Goal: Task Accomplishment & Management: Manage account settings

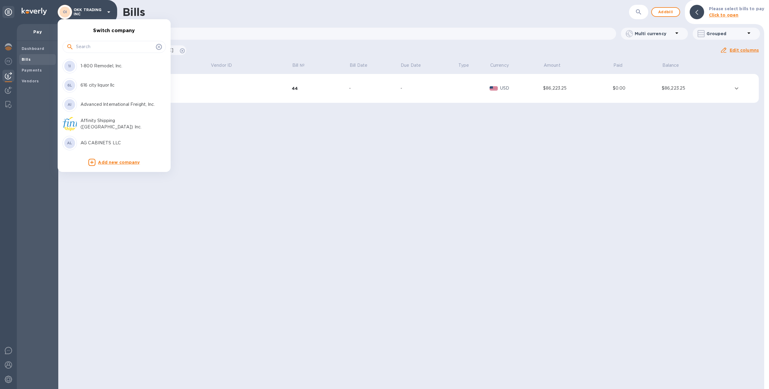
click at [89, 45] on input "text" at bounding box center [115, 46] width 78 height 9
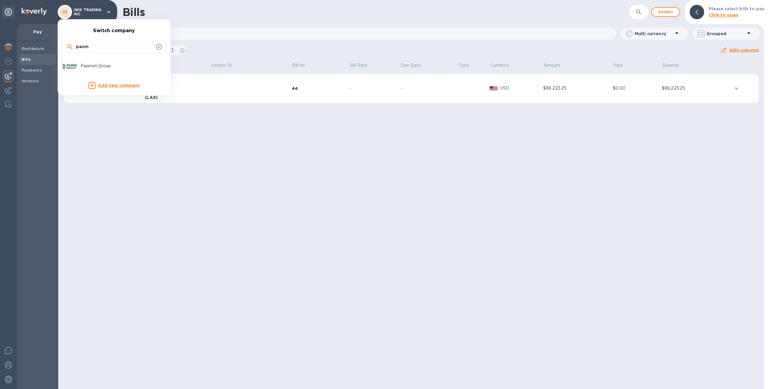
type input "panm"
click at [106, 65] on p "Panmet Group" at bounding box center [119, 66] width 76 height 6
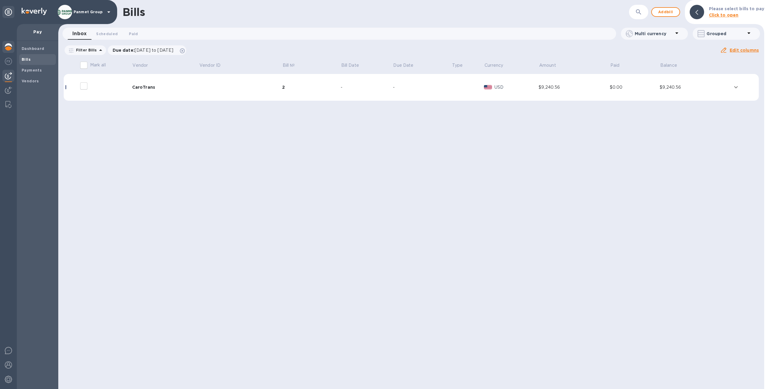
click at [8, 45] on img at bounding box center [8, 46] width 7 height 7
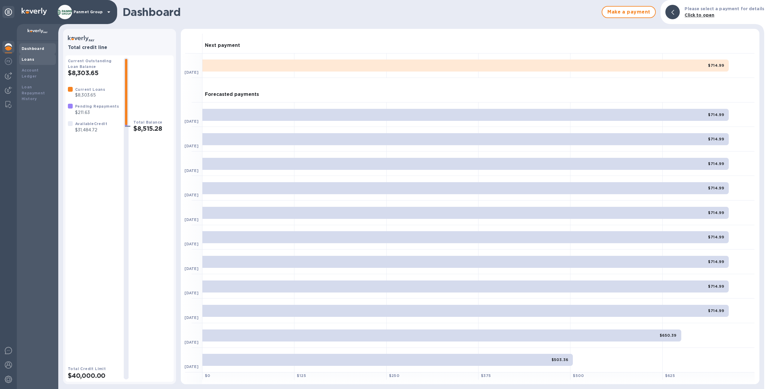
click at [48, 60] on div "Loans" at bounding box center [38, 59] width 32 height 6
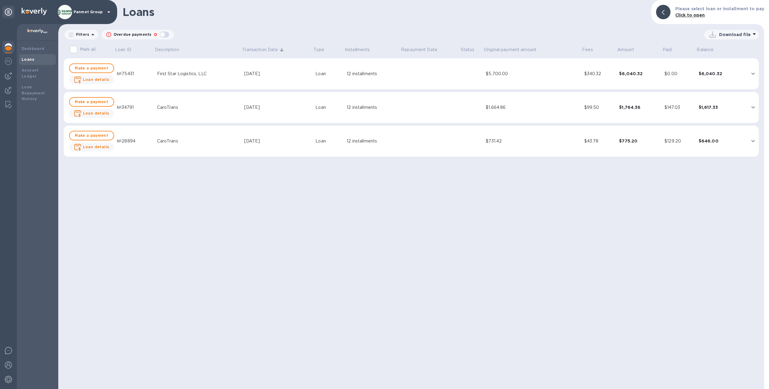
click at [15, 90] on div at bounding box center [8, 206] width 17 height 365
click at [7, 89] on img at bounding box center [8, 90] width 7 height 7
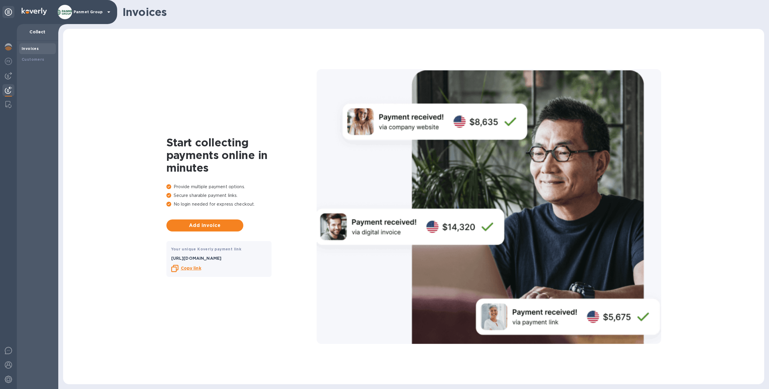
click at [84, 17] on div "Panmet Group" at bounding box center [85, 12] width 55 height 14
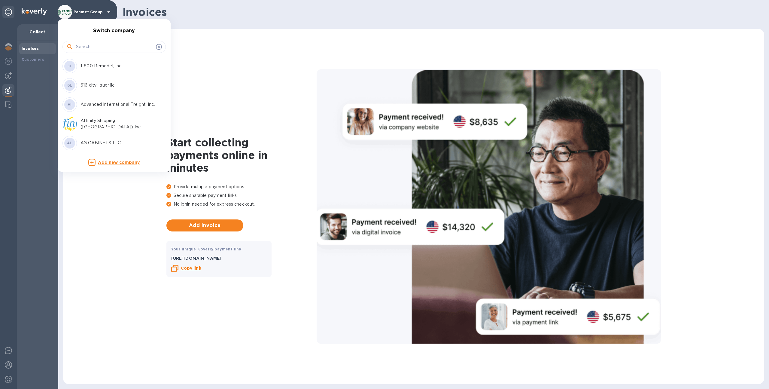
click at [89, 44] on input "text" at bounding box center [115, 46] width 78 height 9
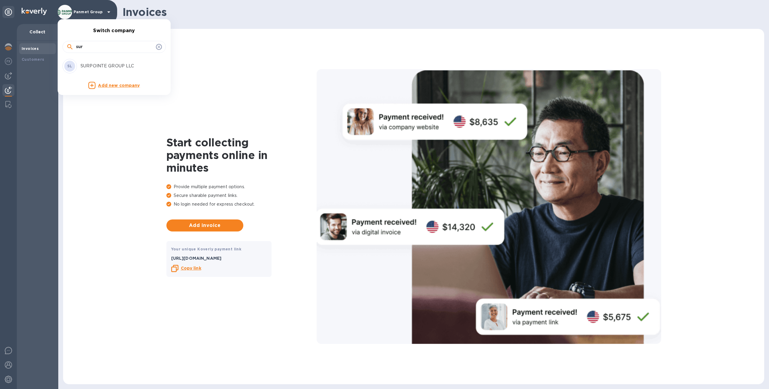
type input "sur"
click at [87, 60] on div "SL SURPOINTE GROUP LLC" at bounding box center [109, 66] width 94 height 14
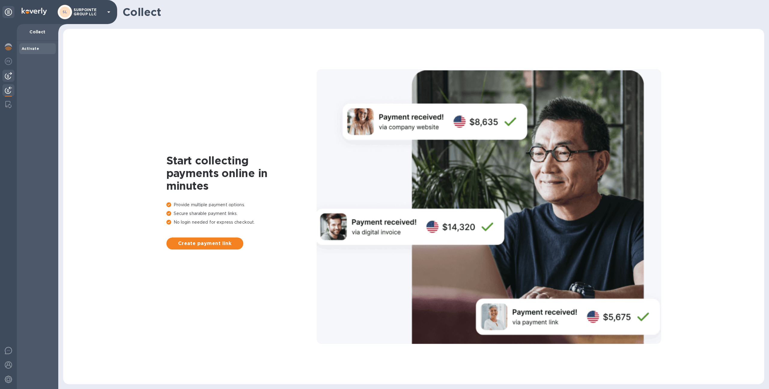
click at [9, 75] on img at bounding box center [8, 75] width 7 height 7
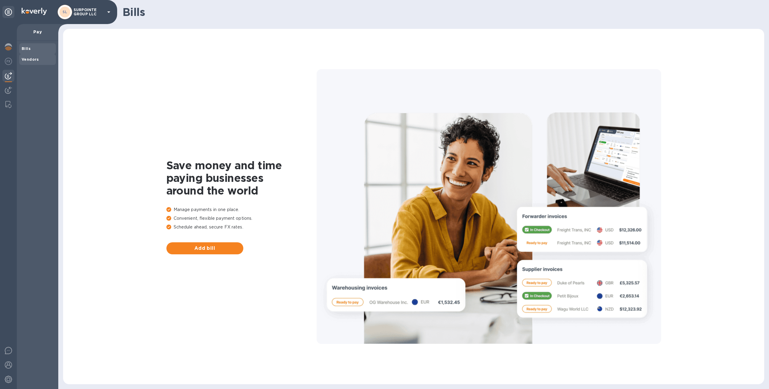
click at [32, 57] on b "Vendors" at bounding box center [30, 59] width 17 height 5
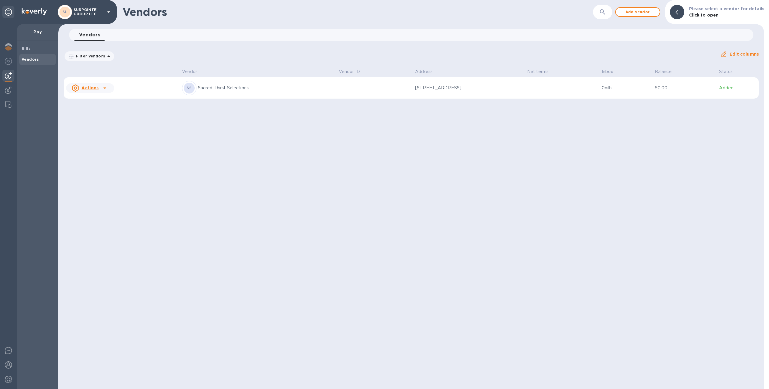
click at [265, 92] on div "SS Sacred Thirst Selections" at bounding box center [258, 88] width 152 height 14
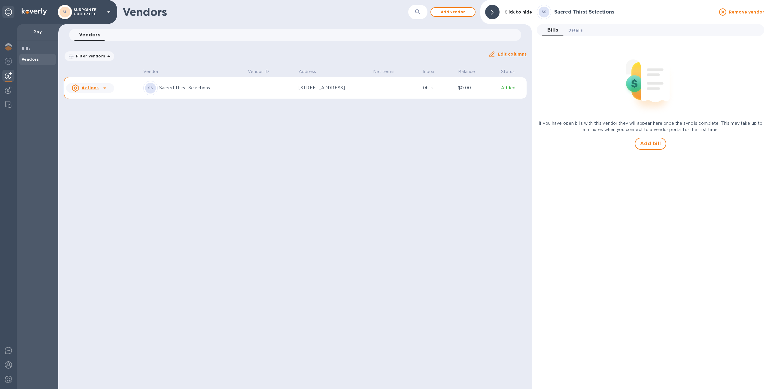
click at [576, 32] on span "Details 0" at bounding box center [575, 30] width 14 height 6
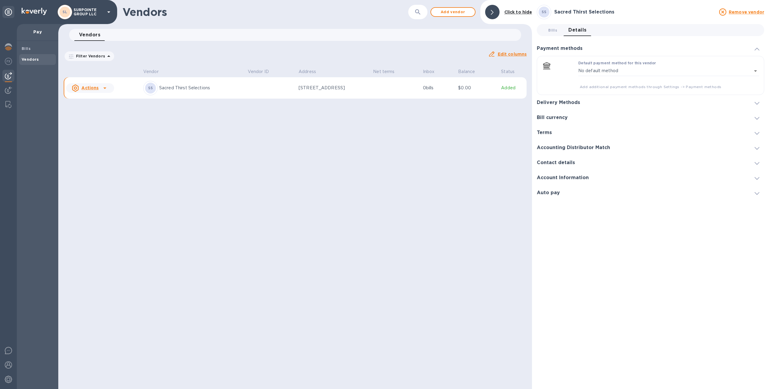
click at [563, 101] on h3 "Delivery Methods" at bounding box center [558, 103] width 43 height 6
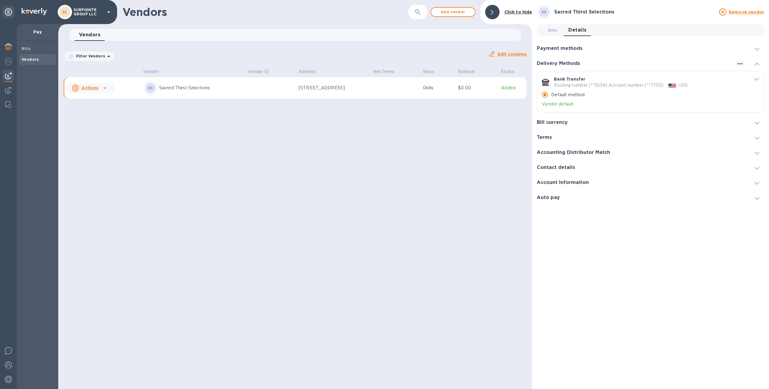
click at [565, 50] on h3 "Payment methods" at bounding box center [560, 49] width 46 height 6
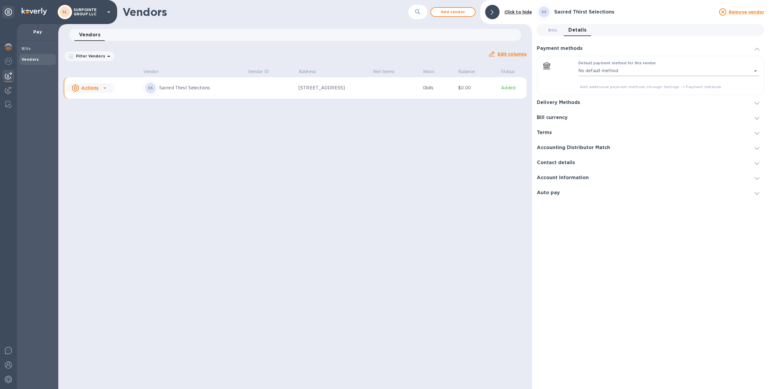
click at [584, 73] on body "SL SURPOINTE GROUP LLC Pay Bills Vendors Vendors ​ Add vendor Click to hide Ven…" at bounding box center [384, 194] width 769 height 389
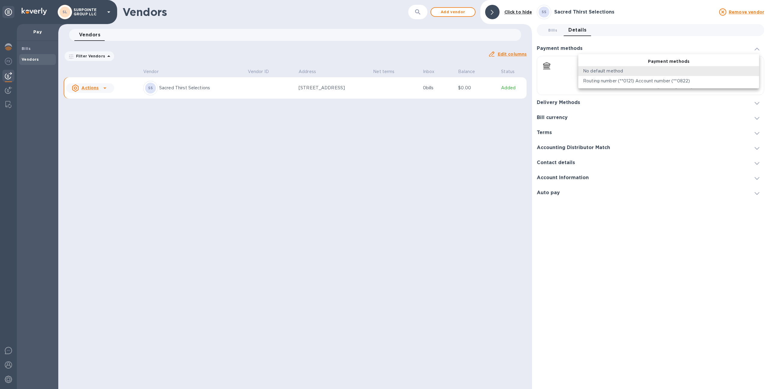
click at [587, 80] on p "Routing number (**0121) Account number (**0822)" at bounding box center [636, 81] width 107 height 6
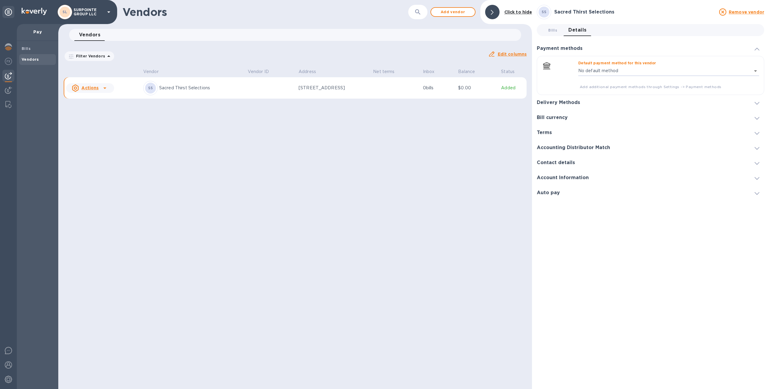
type input "89653224613527301503880424300016"
click at [25, 48] on b "Bills" at bounding box center [26, 48] width 9 height 5
